Goal: Share content: Share content

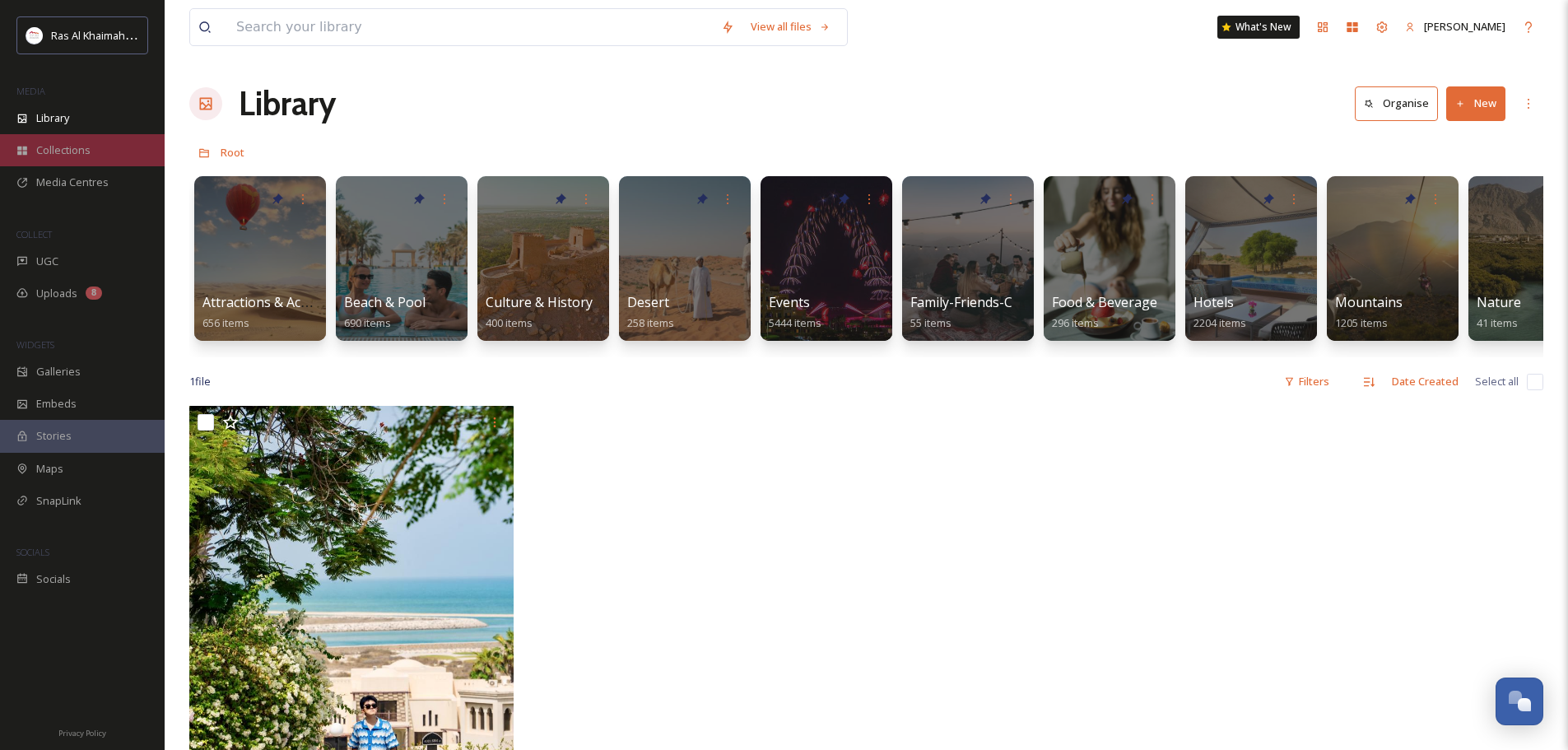
click at [86, 162] on div "Collections" at bounding box center [82, 150] width 165 height 32
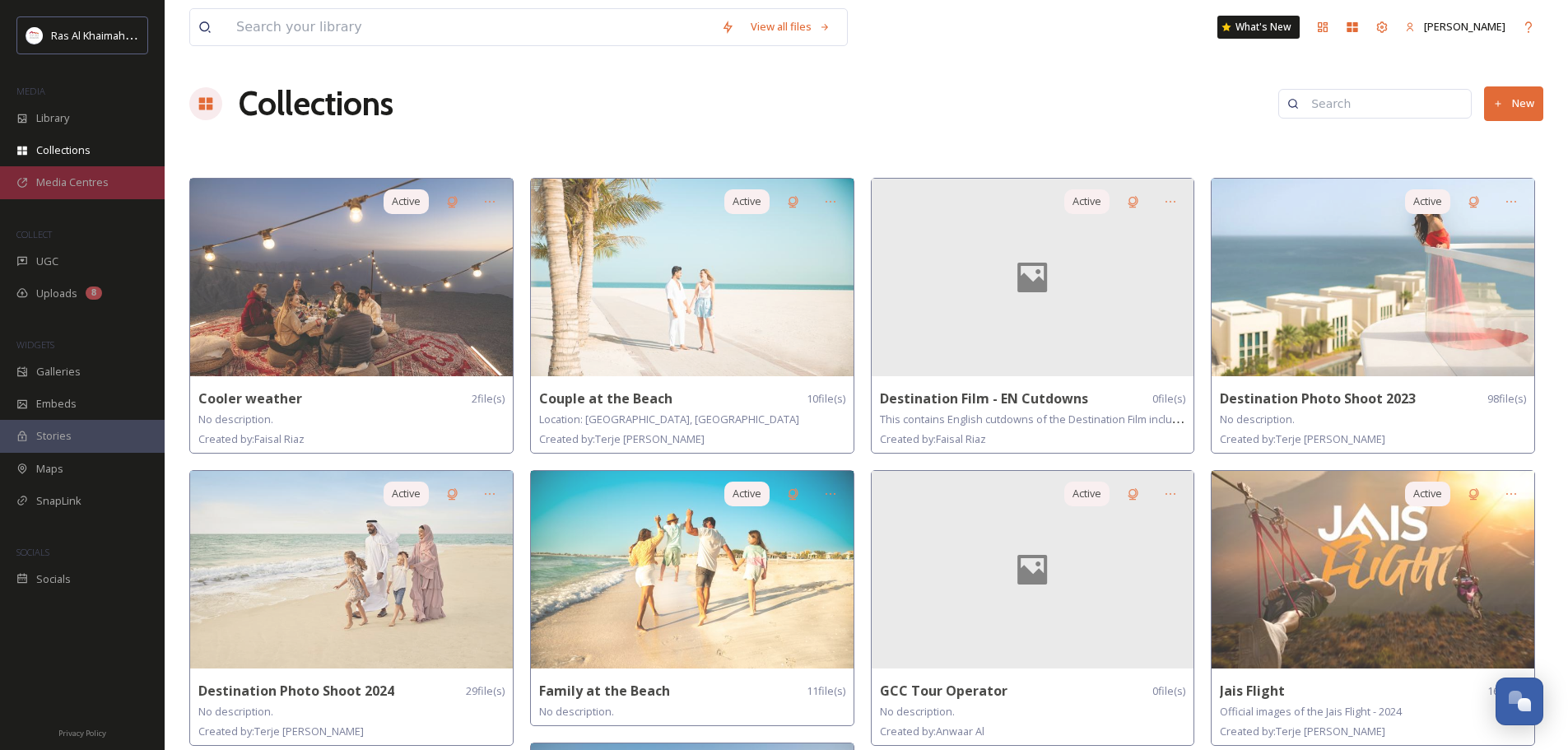
click at [115, 191] on div "Media Centres" at bounding box center [82, 182] width 165 height 32
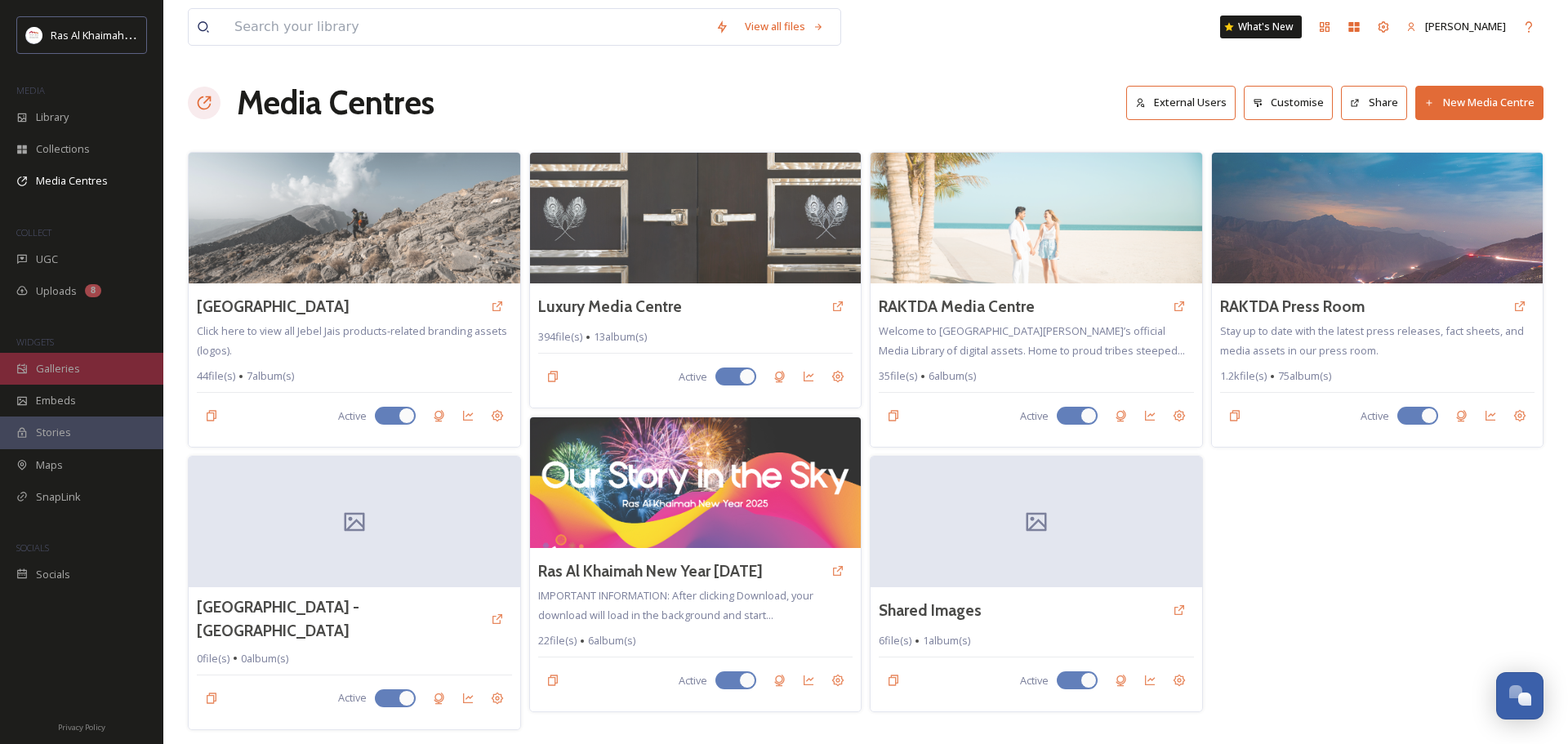
click at [65, 365] on span "Galleries" at bounding box center [57, 369] width 44 height 16
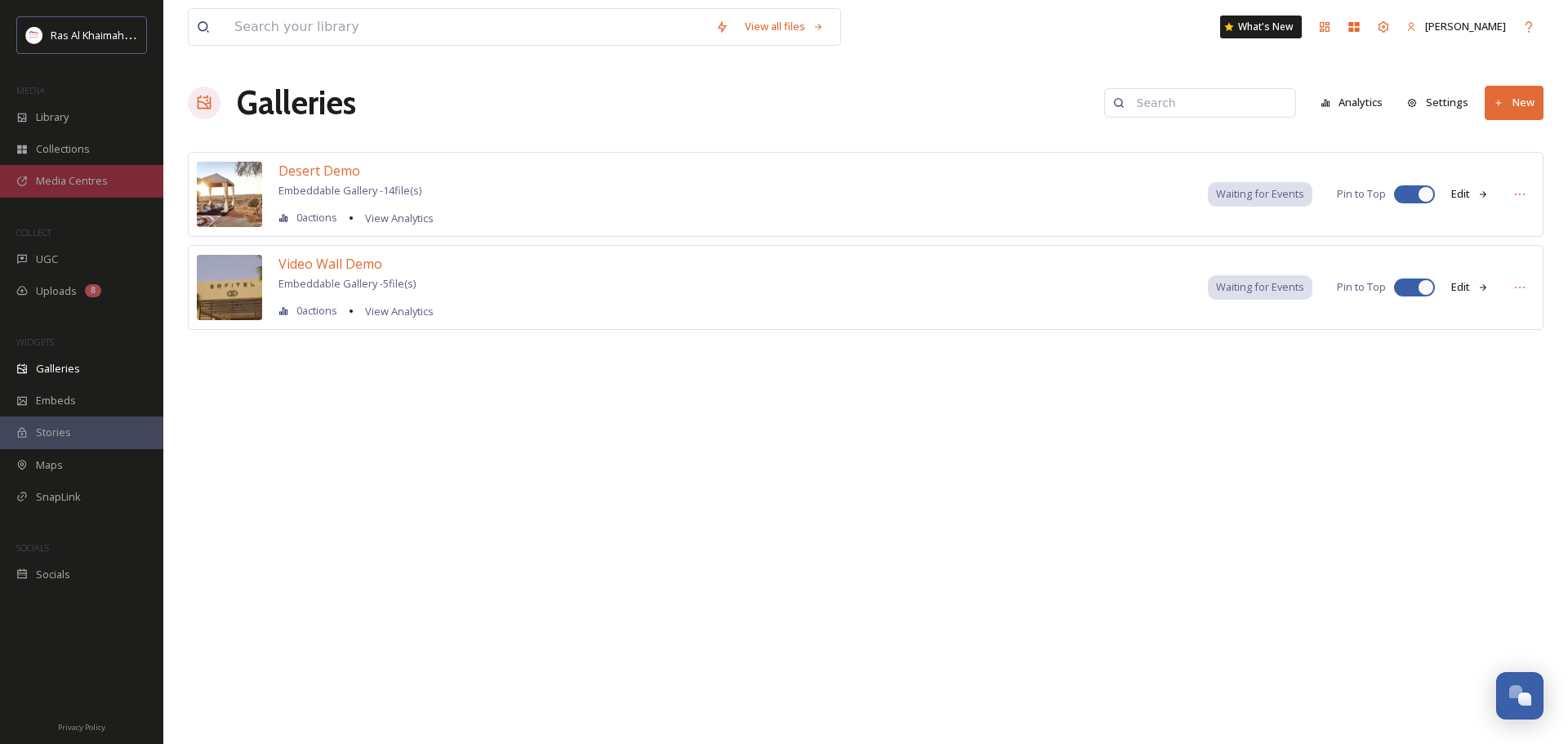
click at [93, 169] on div "Media Centres" at bounding box center [82, 180] width 164 height 32
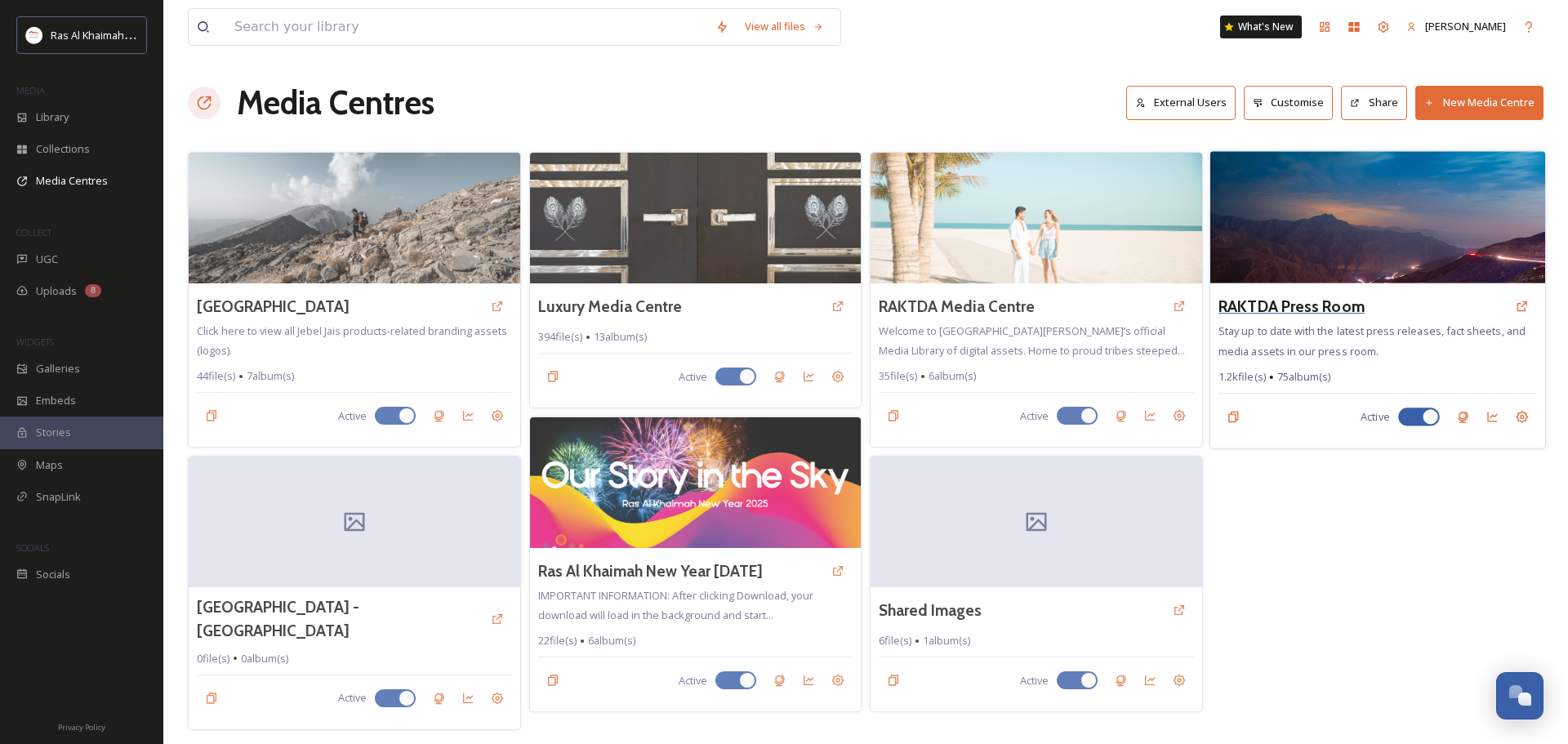
click at [1314, 301] on h3 "RAKTDA Press Room" at bounding box center [1291, 307] width 146 height 23
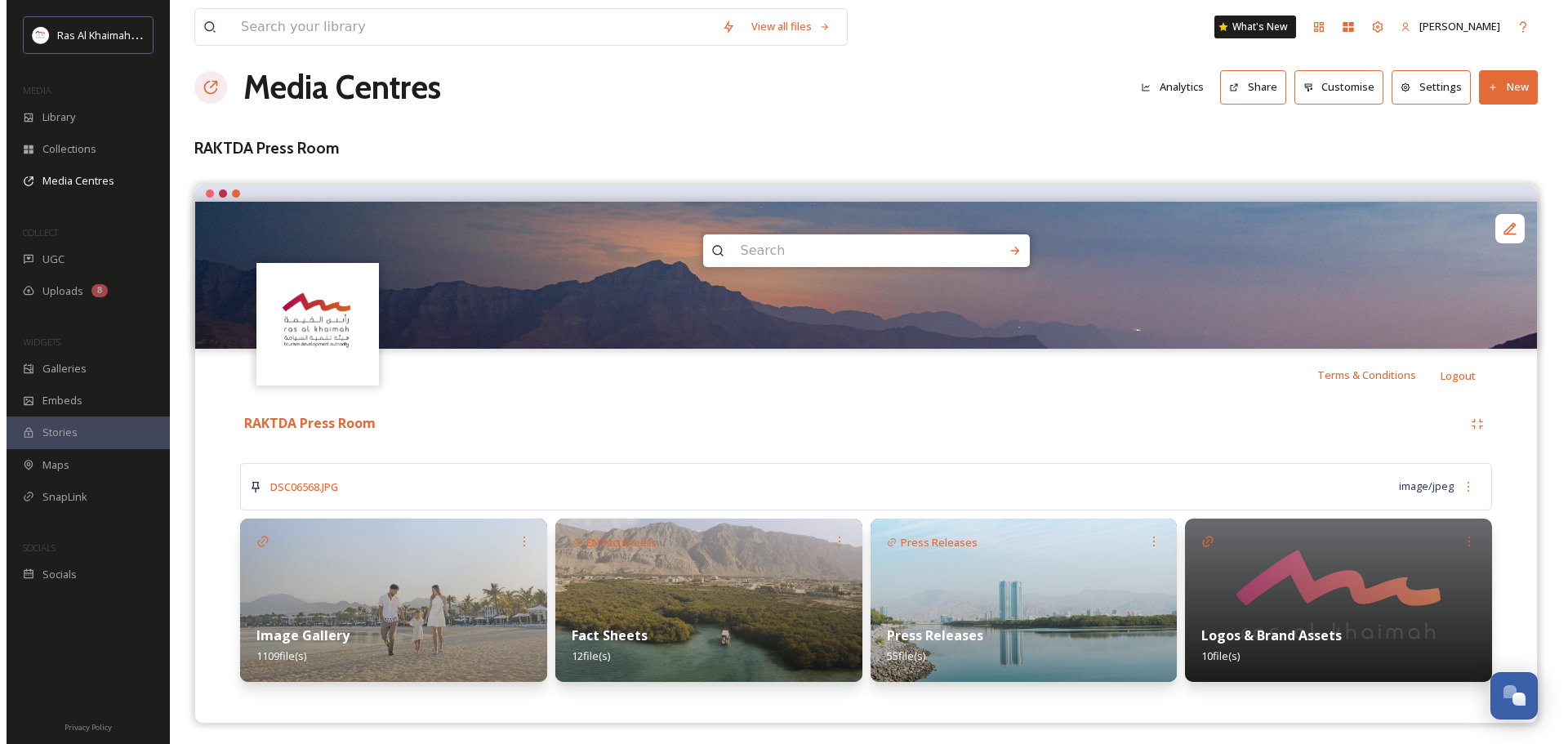
scroll to position [19, 0]
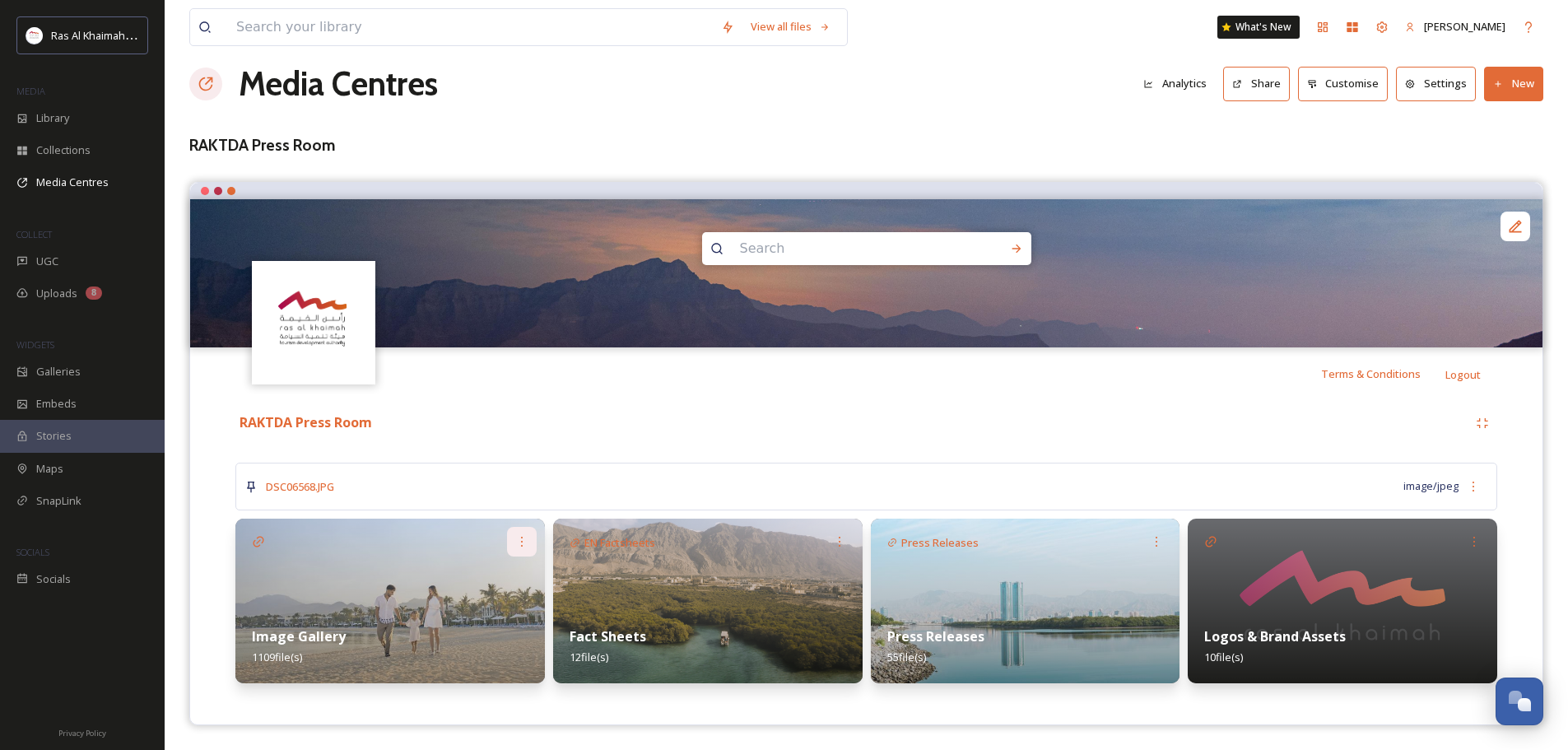
click at [526, 535] on icon at bounding box center [521, 541] width 13 height 13
click at [495, 616] on div "Share" at bounding box center [491, 610] width 89 height 32
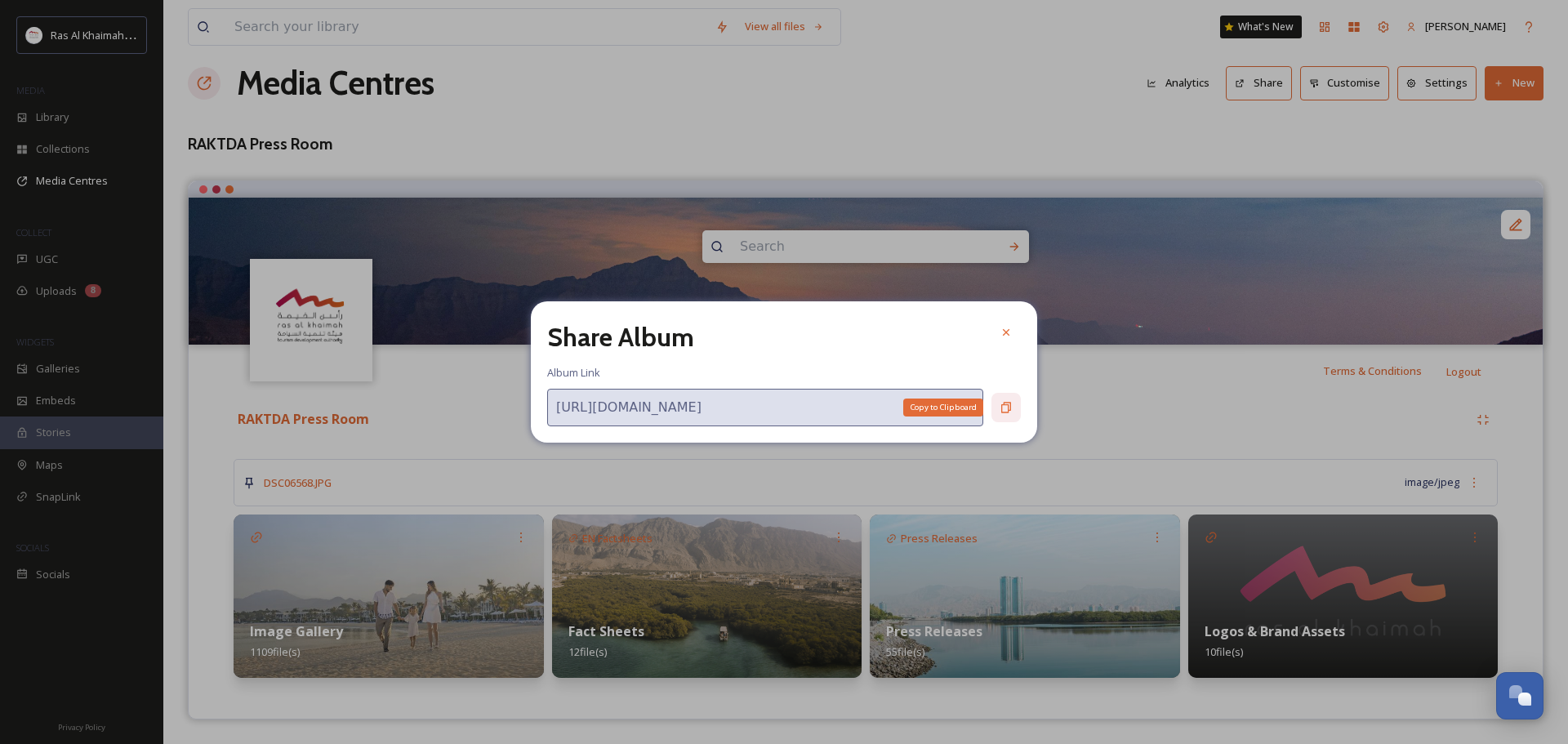
click at [1000, 408] on div "Copy to Clipboard" at bounding box center [1006, 407] width 29 height 29
click at [1008, 411] on icon at bounding box center [1006, 407] width 10 height 11
